Goal: Task Accomplishment & Management: Manage account settings

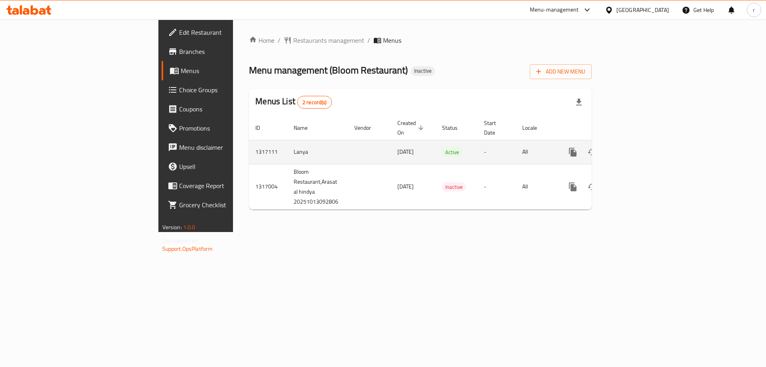
click at [635, 147] on icon "enhanced table" at bounding box center [630, 152] width 10 height 10
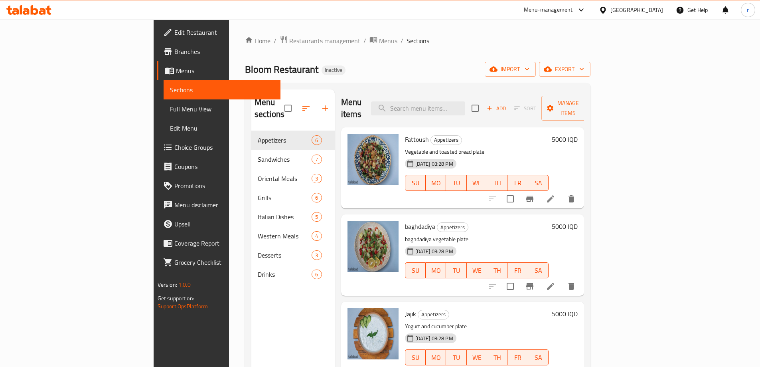
click at [170, 110] on span "Full Menu View" at bounding box center [222, 109] width 104 height 10
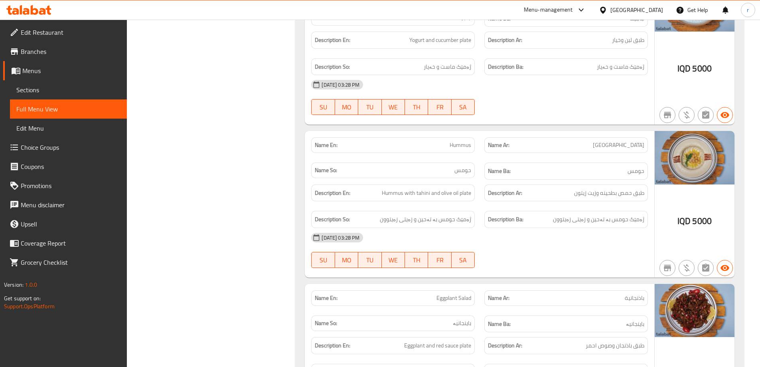
scroll to position [479, 0]
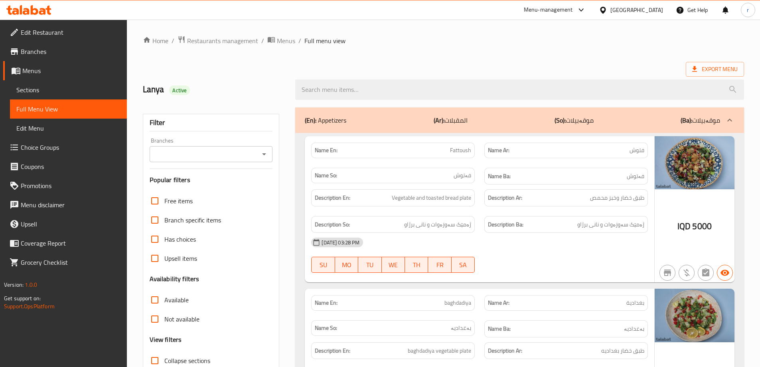
click at [46, 88] on span "Sections" at bounding box center [68, 90] width 104 height 10
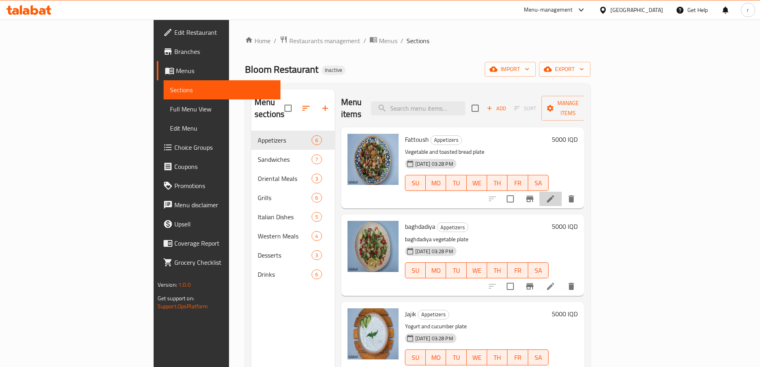
click at [562, 191] on li at bounding box center [550, 198] width 22 height 14
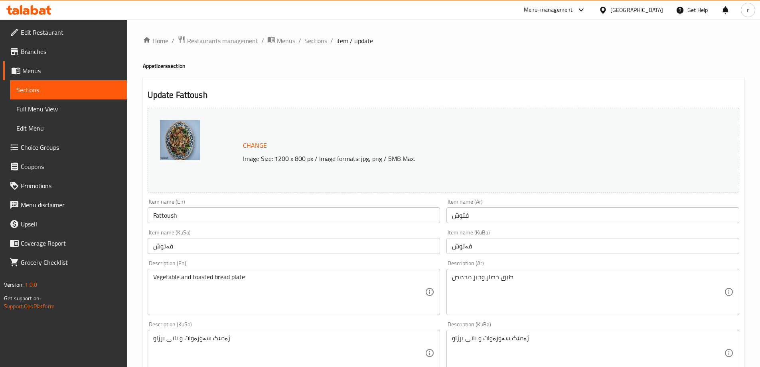
drag, startPoint x: 278, startPoint y: 337, endPoint x: 279, endPoint y: 295, distance: 42.3
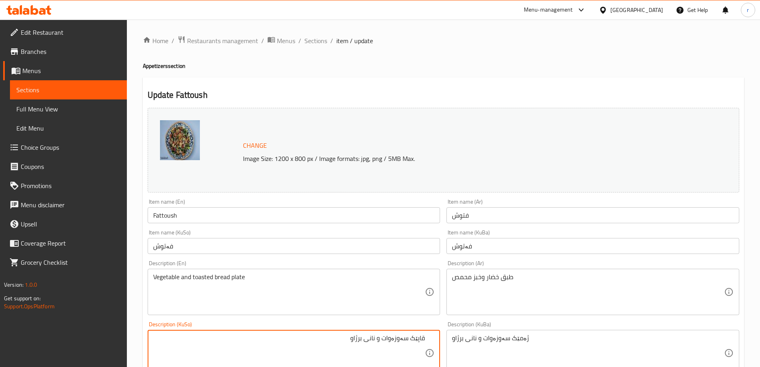
type textarea "قاپێک سەوزەوات و نانی برژاو"
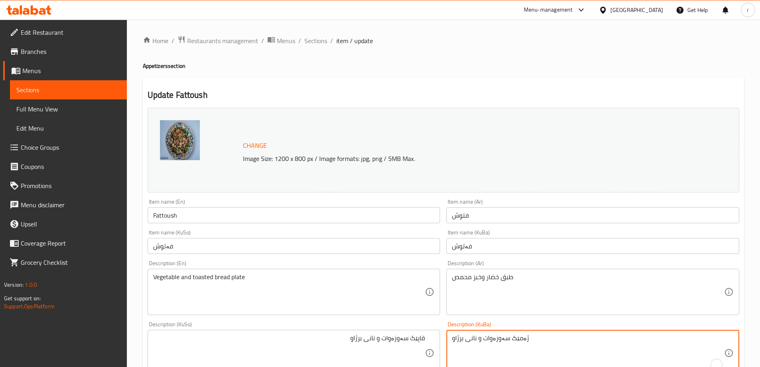
paste textarea "قاپ"
type textarea "قاپێک سەوزەوات و نانی برژاو"
click at [313, 321] on div "Description (KuSo) قاپێک سەوزەوات و نانی برژاو Description (KuSo)" at bounding box center [293, 348] width 299 height 61
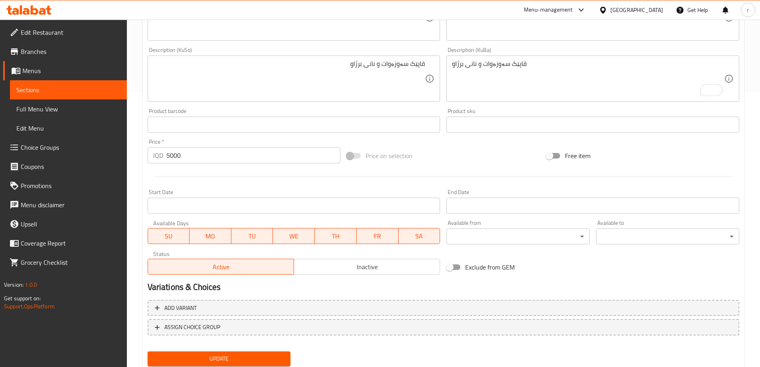
scroll to position [300, 0]
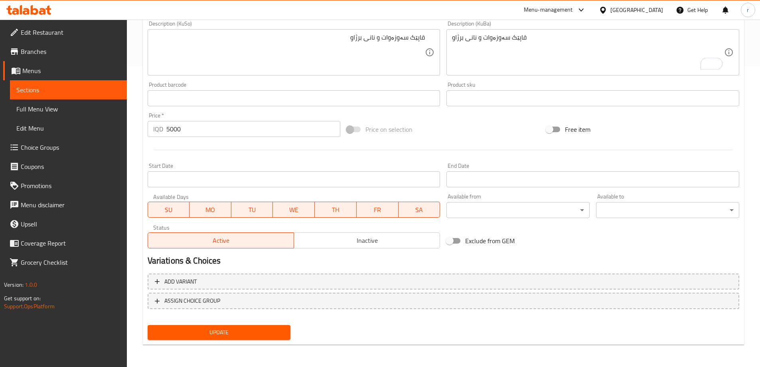
click at [262, 329] on span "Update" at bounding box center [219, 332] width 130 height 10
click at [102, 92] on span "Sections" at bounding box center [68, 90] width 104 height 10
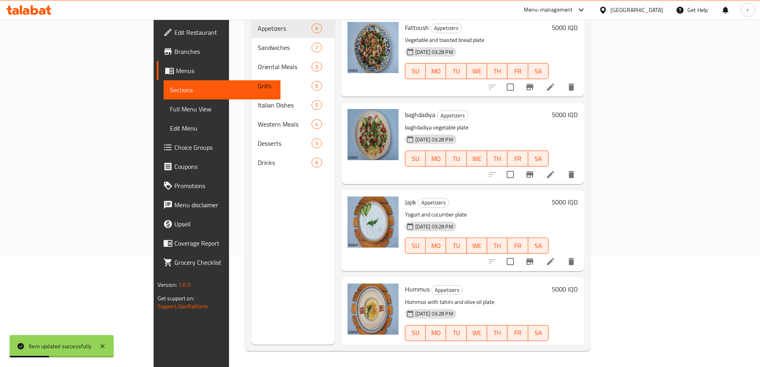
scroll to position [112, 0]
click at [562, 167] on li at bounding box center [550, 174] width 22 height 14
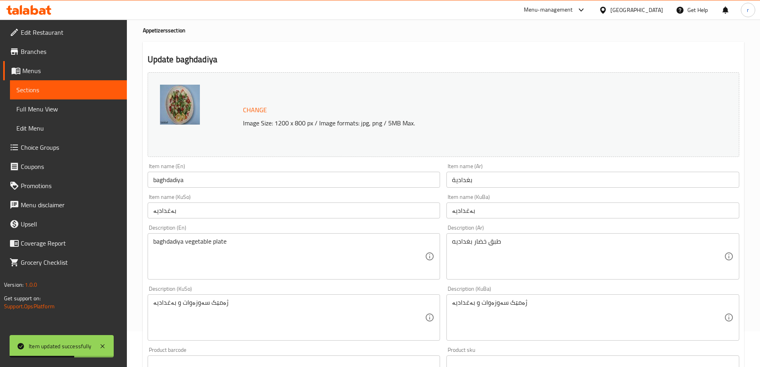
scroll to position [53, 0]
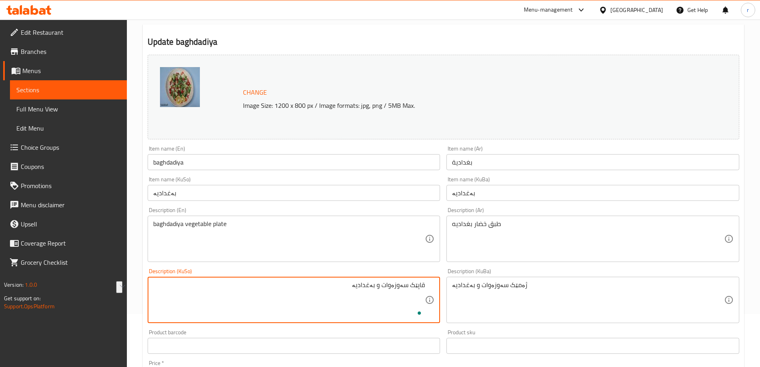
type textarea "قاپێک سەوزەوات و بەغدادیە"
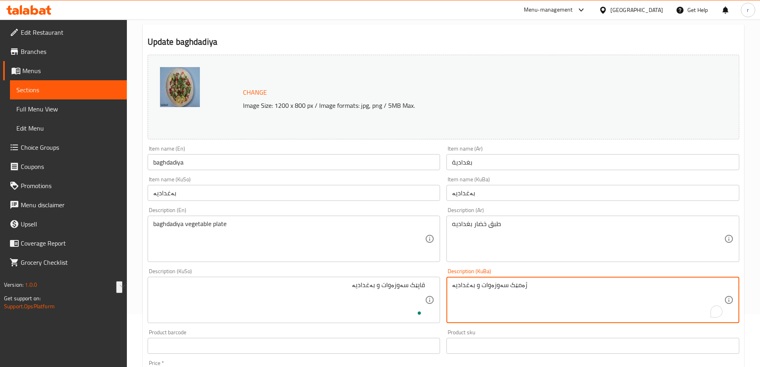
paste textarea "قاپ"
type textarea "قاپێک سەوزەوات و بەغدادیە"
click at [330, 266] on div "Description (KuSo) قاپێک سەوزەوات و بەغدادیە Description (KuSo)" at bounding box center [293, 295] width 299 height 61
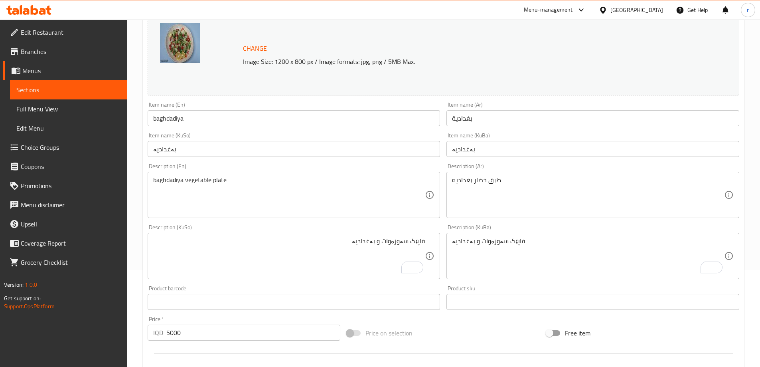
scroll to position [300, 0]
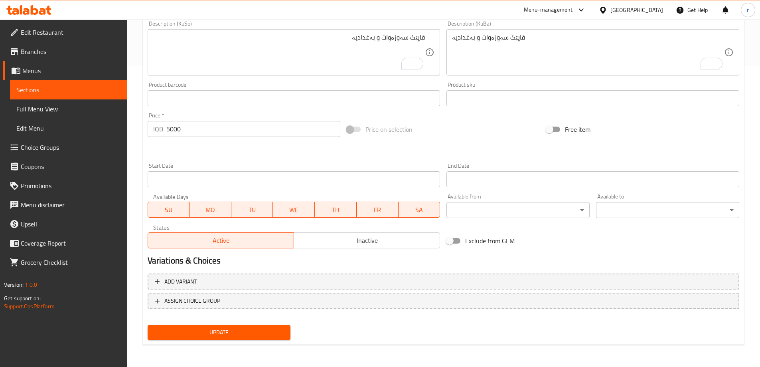
click at [266, 331] on span "Update" at bounding box center [219, 332] width 130 height 10
click at [102, 89] on span "Sections" at bounding box center [68, 90] width 104 height 10
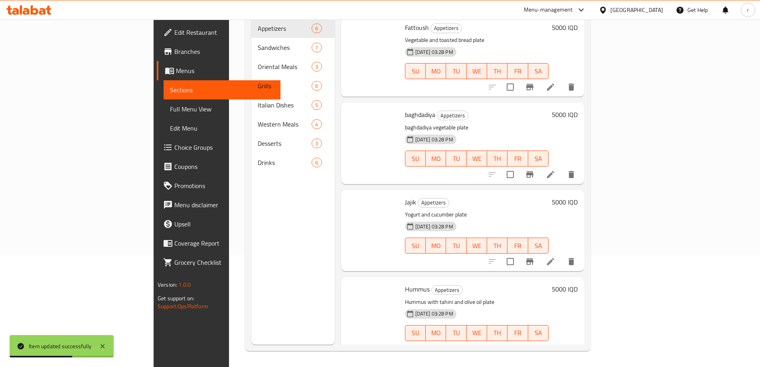
scroll to position [112, 0]
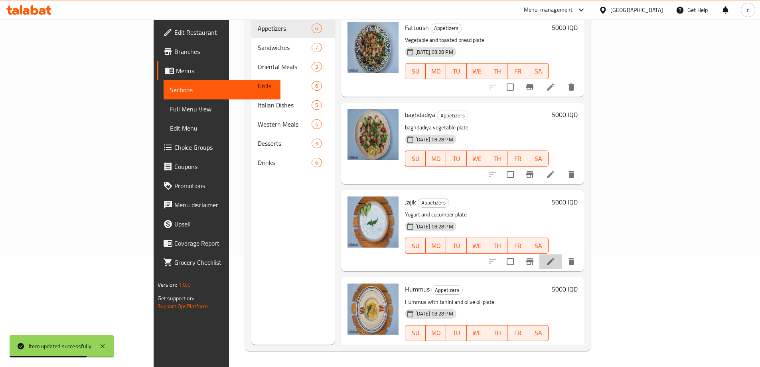
click at [562, 254] on li at bounding box center [550, 261] width 22 height 14
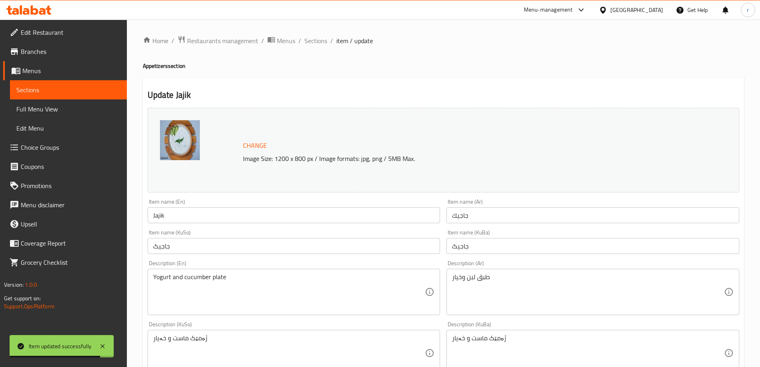
click at [316, 330] on div "ژەمێک ماست و خەیار Description (KuSo)" at bounding box center [294, 353] width 293 height 46
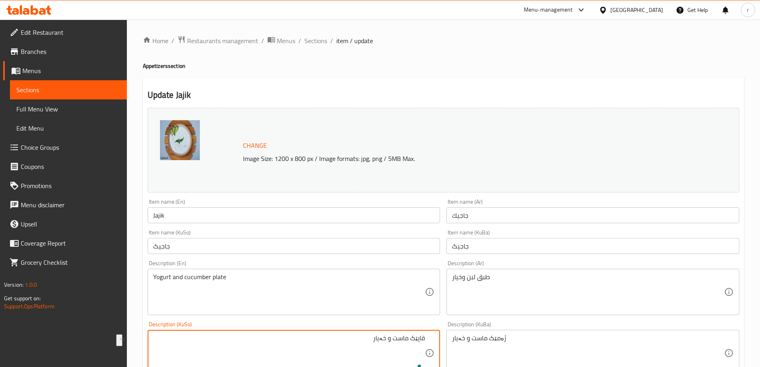
type textarea "قاپێک ماست و خەیار"
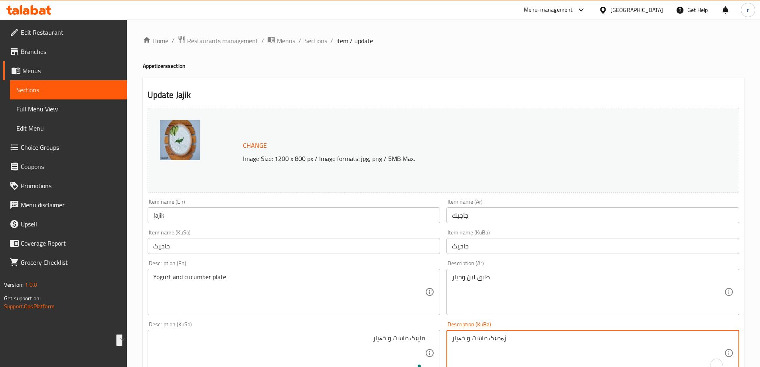
paste textarea "قاپ"
type textarea "قاپێک ماست و خەیار"
click at [351, 263] on div "Description (En) Yogurt and cucumber plate Description (En)" at bounding box center [294, 287] width 293 height 55
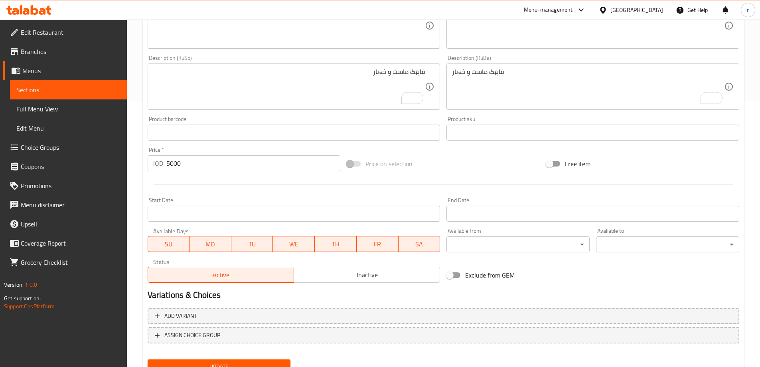
scroll to position [300, 0]
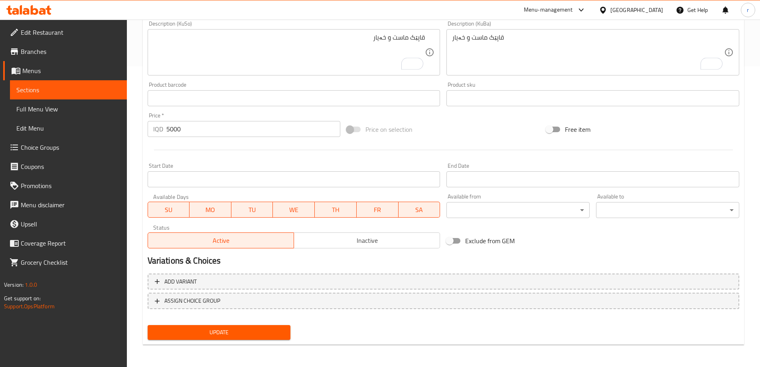
click at [256, 333] on span "Update" at bounding box center [219, 332] width 130 height 10
click at [91, 95] on link "Sections" at bounding box center [68, 89] width 117 height 19
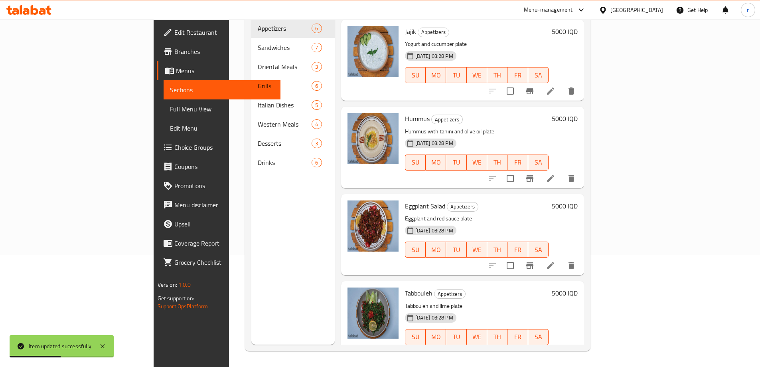
scroll to position [176, 0]
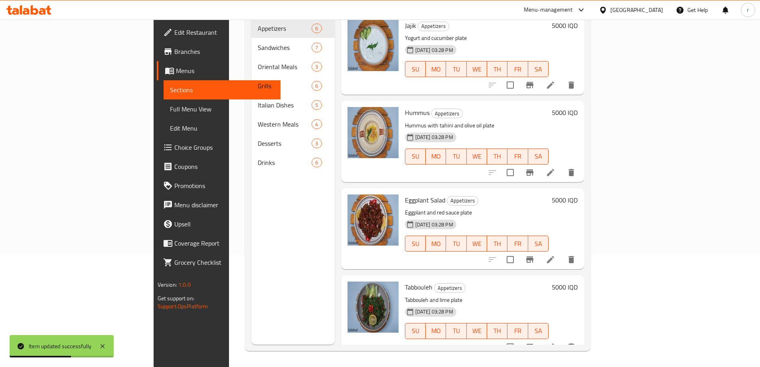
click at [554, 169] on icon at bounding box center [550, 172] width 7 height 7
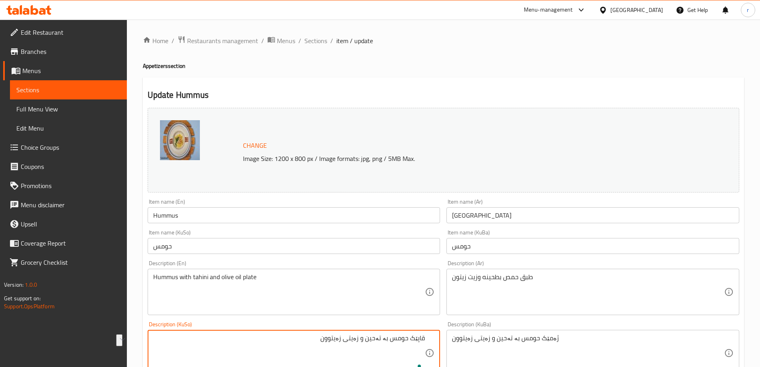
type textarea "قاپێک حومس بە تەحین و زەیتی زەیتوون"
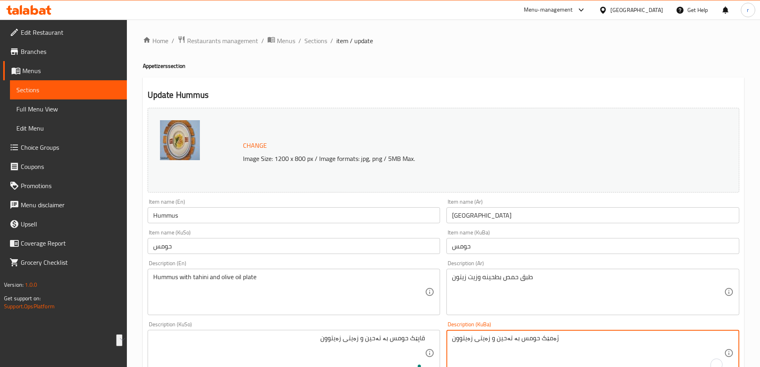
paste textarea "قاپ"
type textarea "قاپێک حومس بە تەحین و زەیتی زەیتوون"
click at [328, 262] on div "Description (En) Hummus with tahini and olive oil plate Description (En)" at bounding box center [294, 287] width 293 height 55
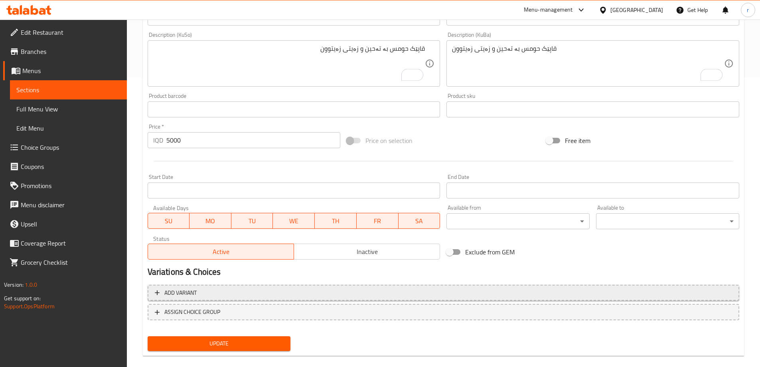
scroll to position [300, 0]
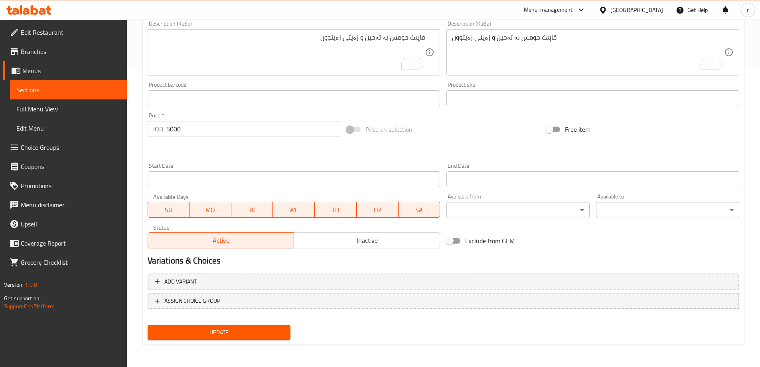
click at [265, 329] on span "Update" at bounding box center [219, 332] width 130 height 10
click at [101, 91] on span "Sections" at bounding box center [68, 90] width 104 height 10
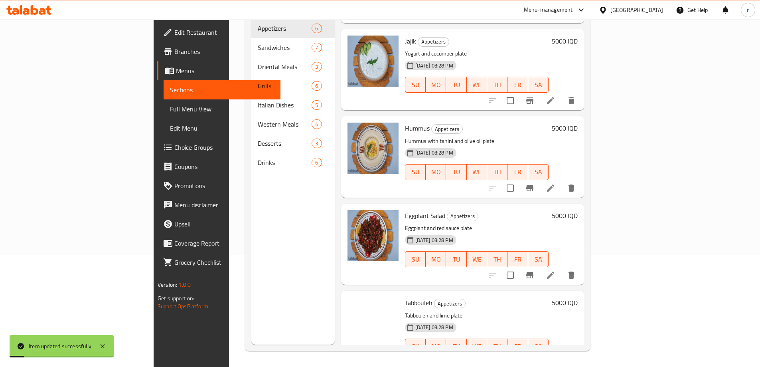
scroll to position [176, 0]
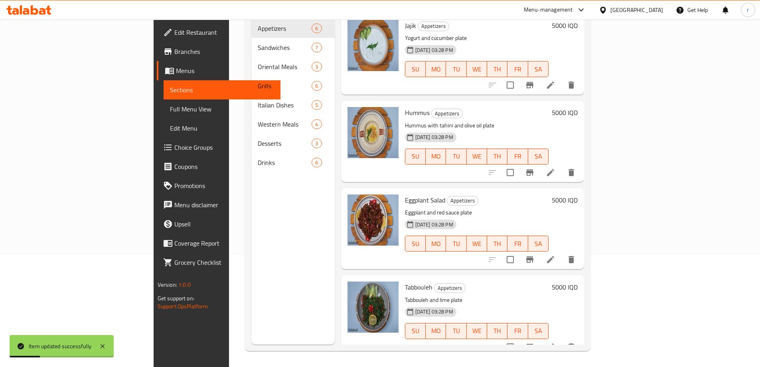
click at [555, 255] on icon at bounding box center [551, 260] width 10 height 10
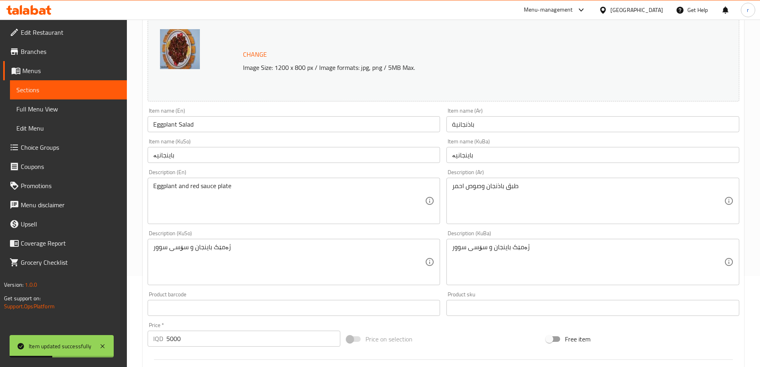
scroll to position [107, 0]
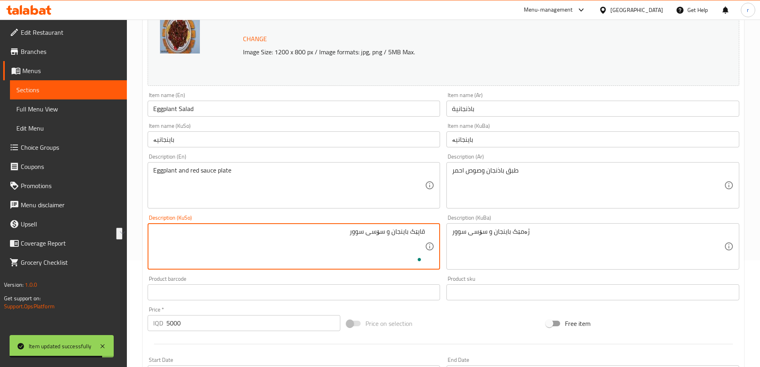
type textarea "قاپێک باینجان و سۆسی سوور"
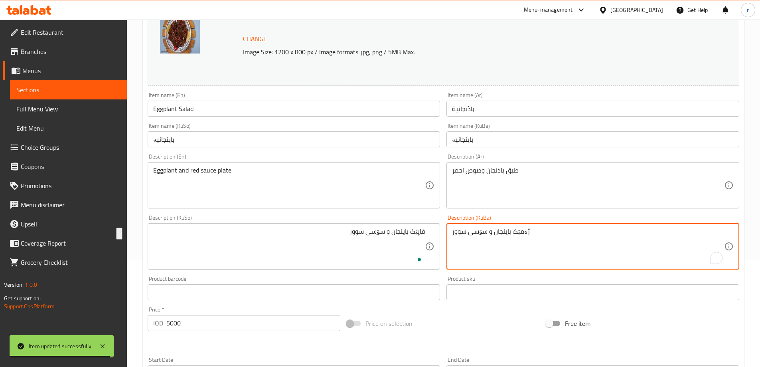
paste textarea "قاپ"
type textarea "قاپێک باینجان و سۆسی سوور"
click at [354, 156] on div "Description (En) Eggplant and red sauce plate Description (En)" at bounding box center [294, 181] width 293 height 55
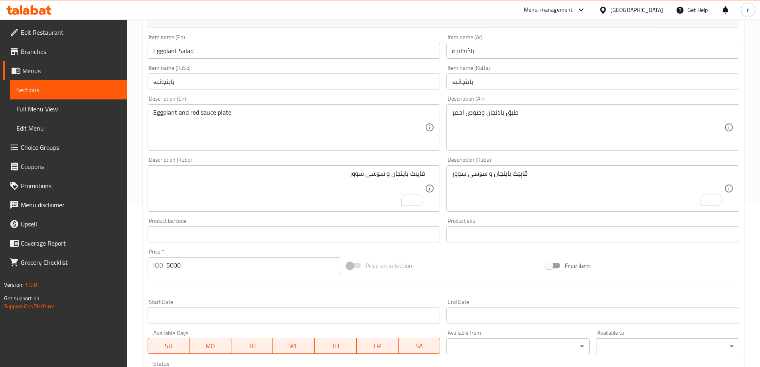
scroll to position [300, 0]
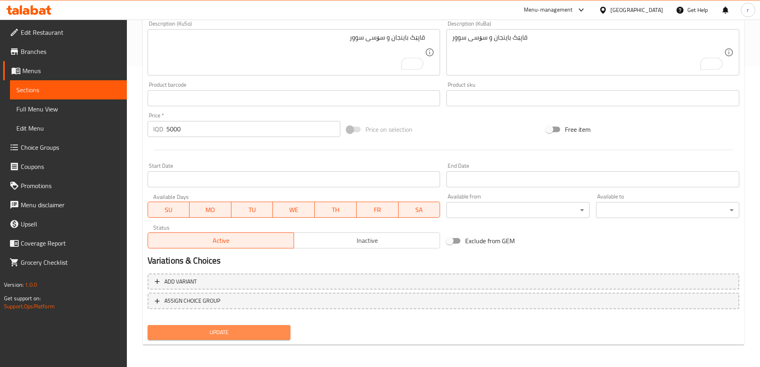
click at [283, 335] on span "Update" at bounding box center [219, 332] width 130 height 10
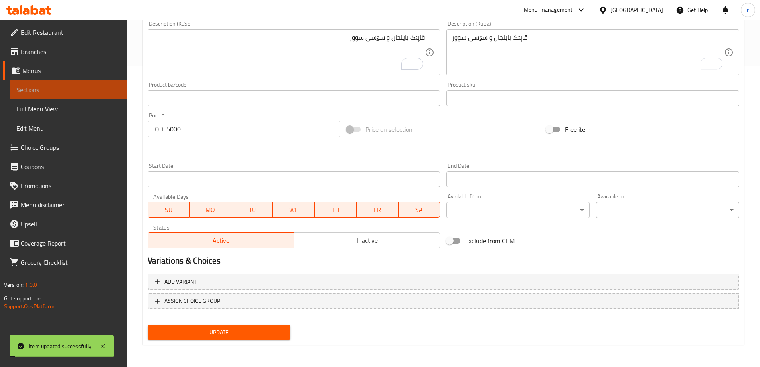
click at [44, 89] on span "Sections" at bounding box center [68, 90] width 104 height 10
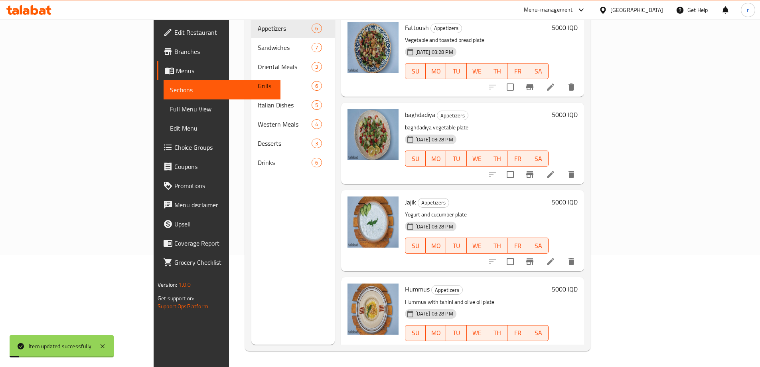
scroll to position [176, 0]
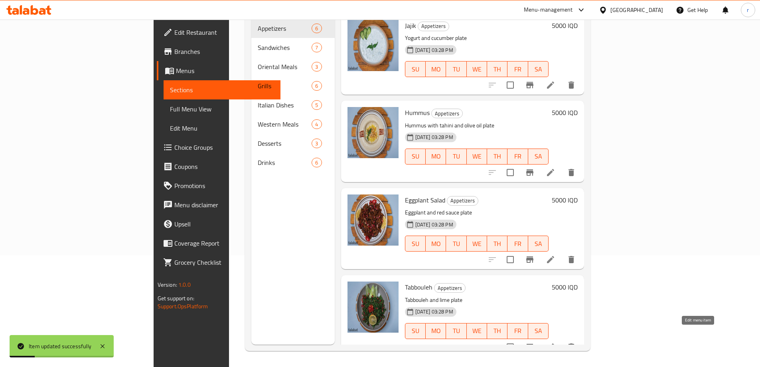
click at [555, 342] on icon at bounding box center [551, 347] width 10 height 10
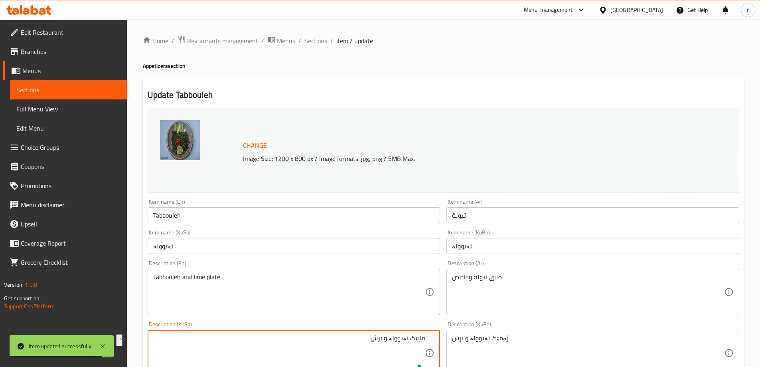
type textarea "قاپێک تەبوولە و ترش"
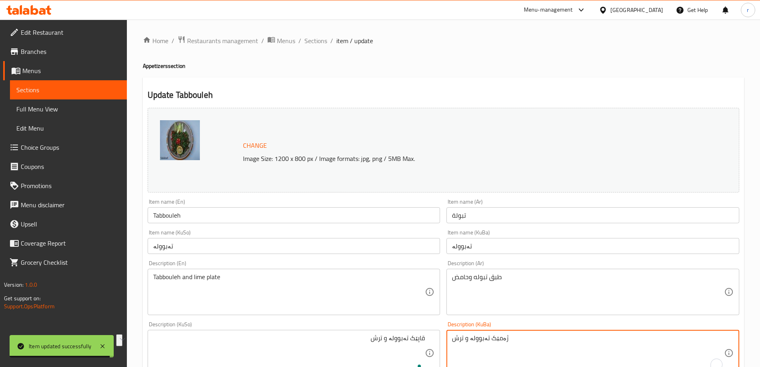
paste textarea "قاپ"
type textarea "قاپێک تەبوولە و ترش"
click at [355, 228] on div "Item name (KuSo) تەبوولە Item name (KuSo)" at bounding box center [293, 241] width 299 height 31
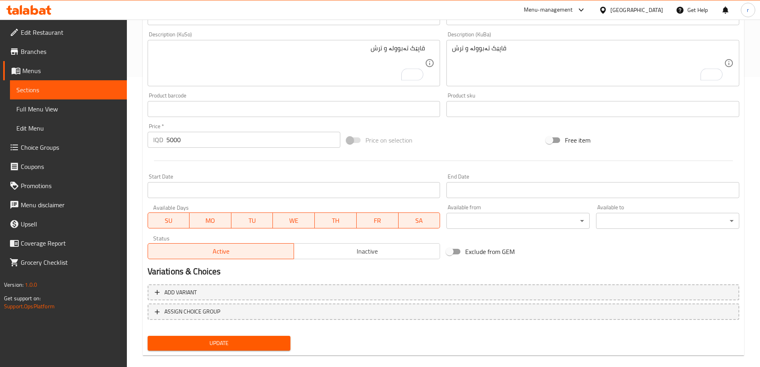
scroll to position [300, 0]
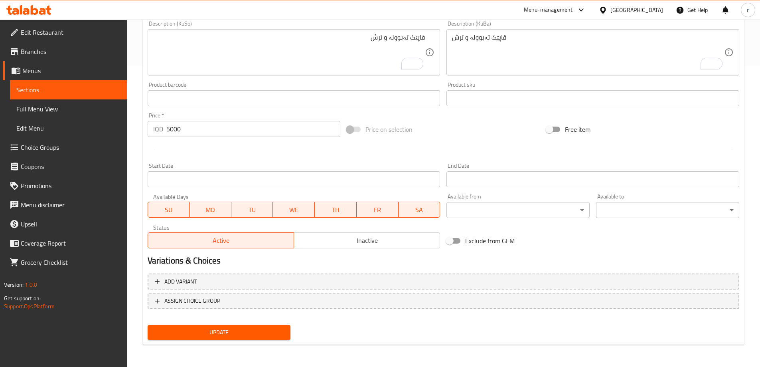
drag, startPoint x: 266, startPoint y: 334, endPoint x: 275, endPoint y: 317, distance: 19.4
click at [266, 335] on span "Update" at bounding box center [219, 332] width 130 height 10
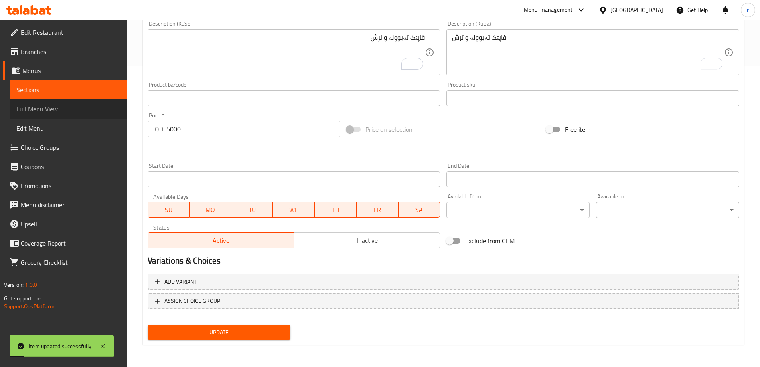
click at [68, 107] on span "Full Menu View" at bounding box center [68, 109] width 104 height 10
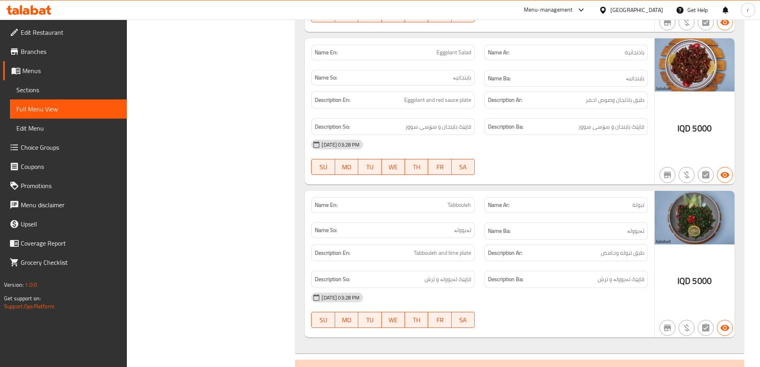
scroll to position [745, 0]
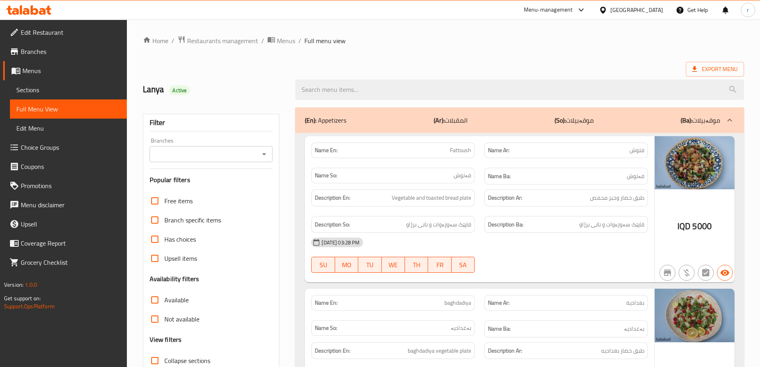
drag, startPoint x: 70, startPoint y: 89, endPoint x: 127, endPoint y: 90, distance: 56.7
click at [70, 89] on span "Sections" at bounding box center [68, 90] width 104 height 10
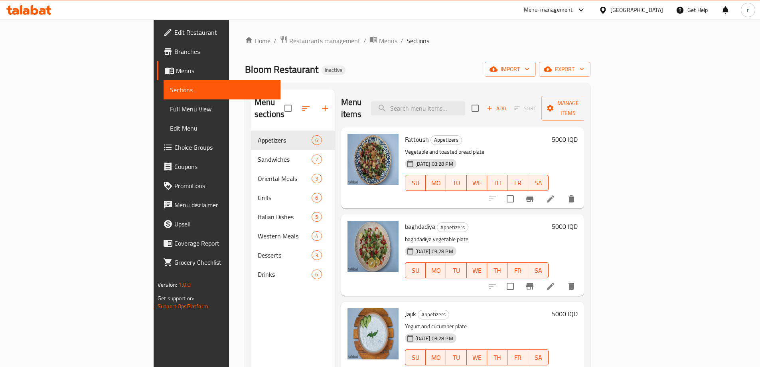
scroll to position [53, 0]
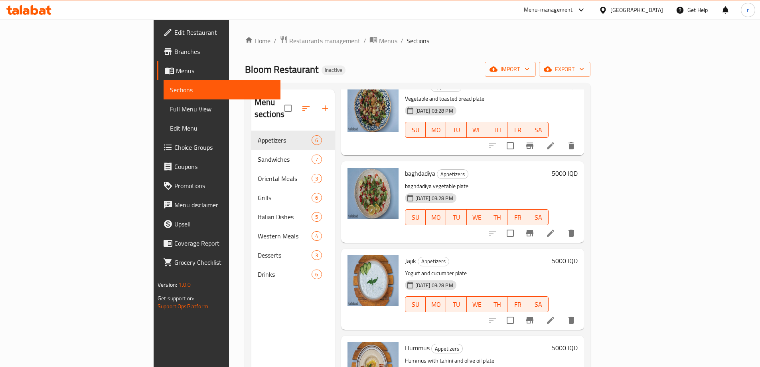
click at [555, 228] on icon at bounding box center [551, 233] width 10 height 10
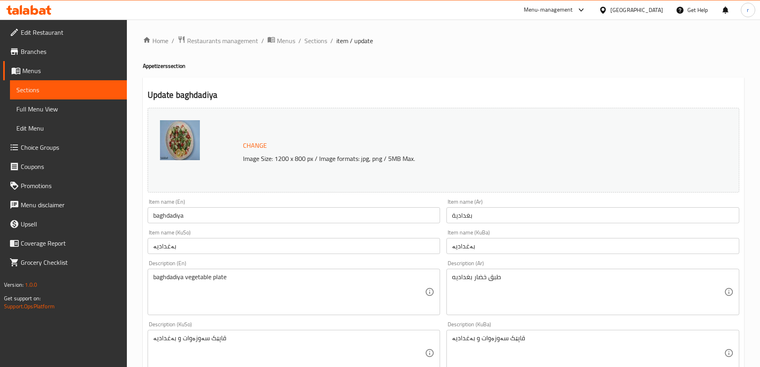
scroll to position [107, 0]
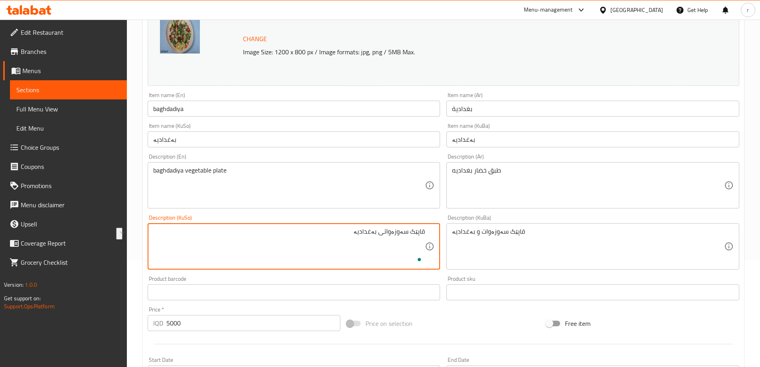
type textarea "قاپێک سەوزەواتی بەغدادیە"
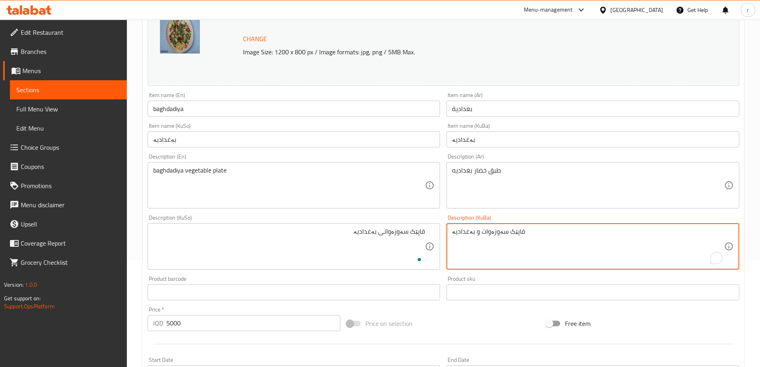
paste textarea "ی"
type textarea "قاپێک سەوزەواتی بەغدادیە"
click at [304, 209] on div "Description (En) baghdadiya vegetable plate Description (En)" at bounding box center [293, 180] width 299 height 61
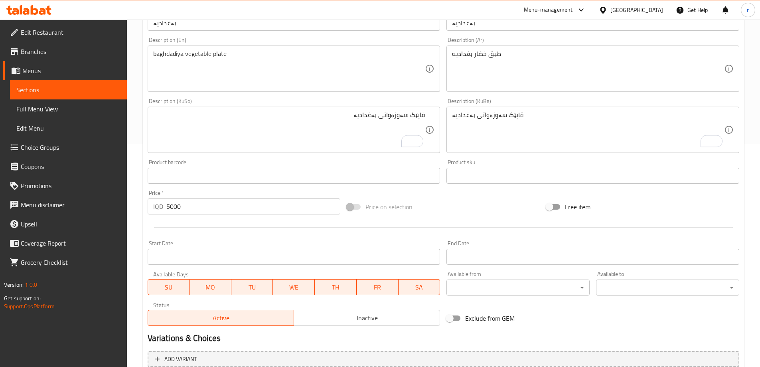
scroll to position [300, 0]
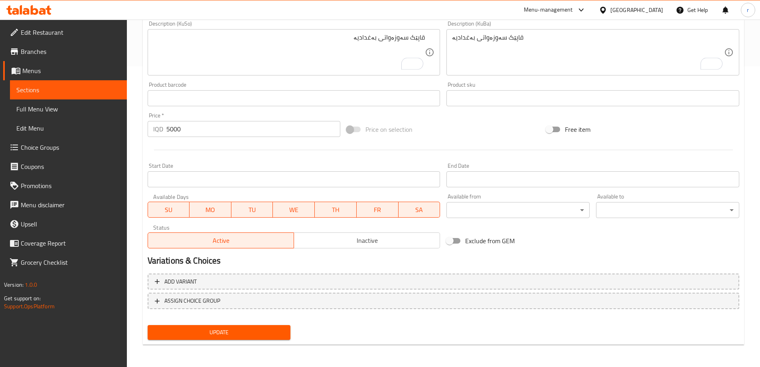
click at [272, 333] on span "Update" at bounding box center [219, 332] width 130 height 10
click at [58, 87] on span "Sections" at bounding box center [68, 90] width 104 height 10
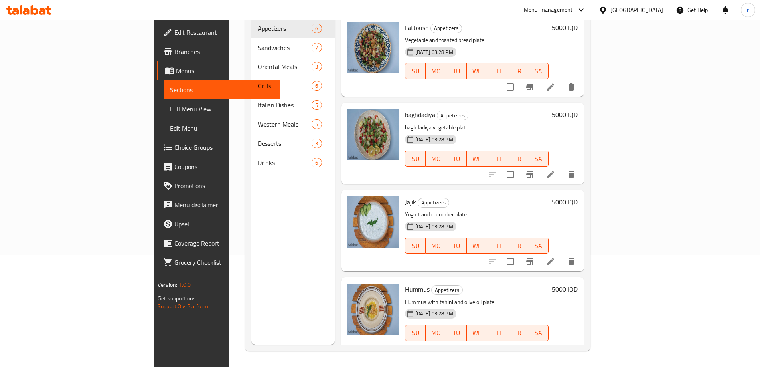
scroll to position [112, 0]
drag, startPoint x: 77, startPoint y: 107, endPoint x: 129, endPoint y: 98, distance: 52.7
click at [170, 107] on span "Full Menu View" at bounding box center [222, 109] width 104 height 10
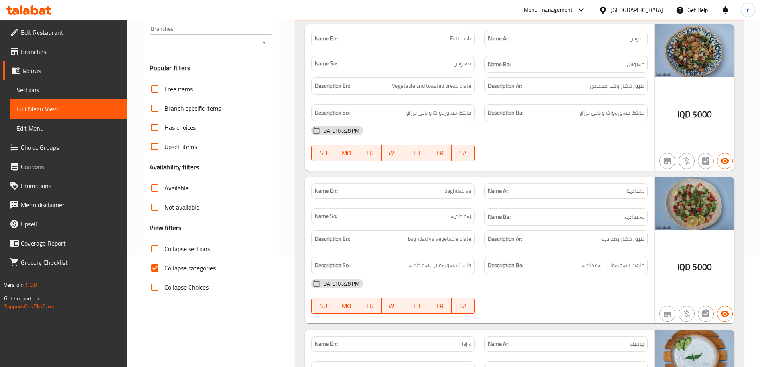
click at [153, 249] on input "Collapse sections" at bounding box center [154, 248] width 19 height 19
checkbox input "true"
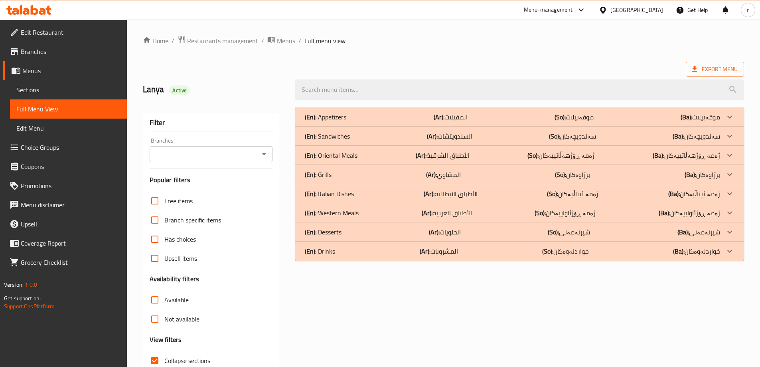
click at [347, 110] on div "(En): Appetizers (Ar): المقبلات (So): موقەبیلات (Ba): موقەبیلات" at bounding box center [519, 116] width 449 height 19
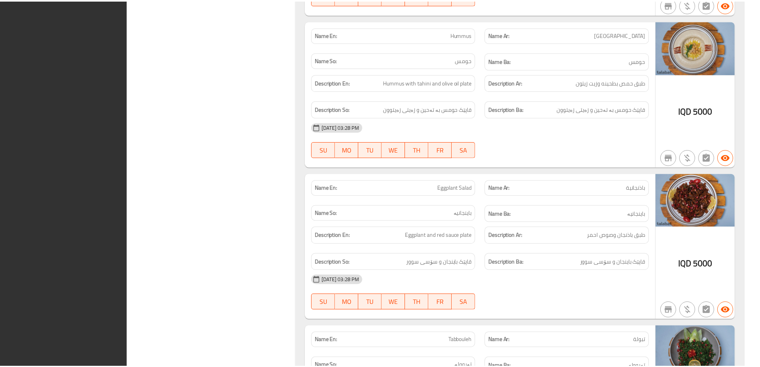
scroll to position [851, 0]
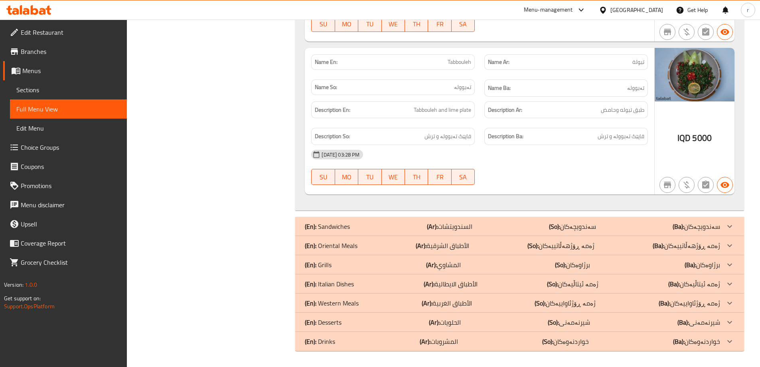
click at [78, 53] on span "Branches" at bounding box center [71, 52] width 100 height 10
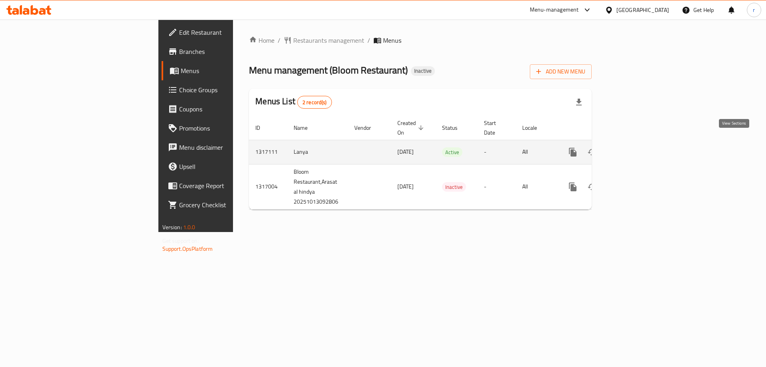
click at [635, 147] on icon "enhanced table" at bounding box center [630, 152] width 10 height 10
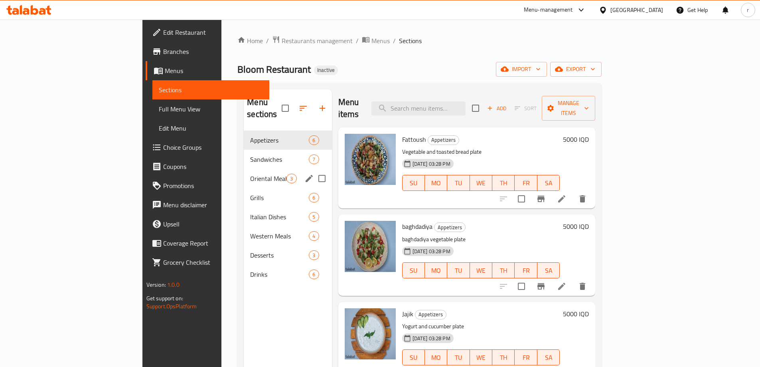
click at [244, 169] on div "Oriental Meals 3" at bounding box center [288, 178] width 88 height 19
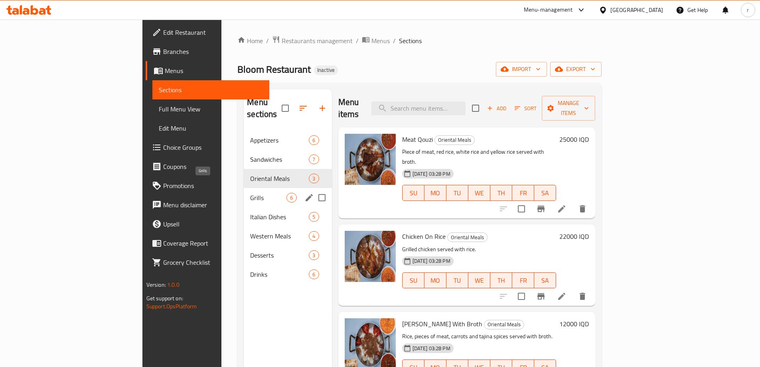
click at [250, 193] on span "Grills" at bounding box center [268, 198] width 36 height 10
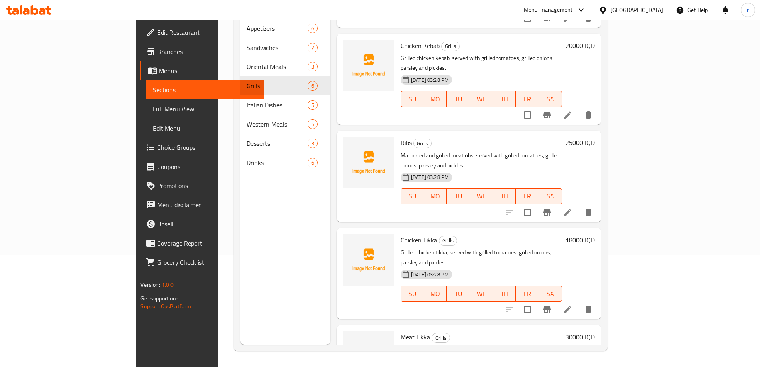
scroll to position [59, 0]
